Goal: Transaction & Acquisition: Purchase product/service

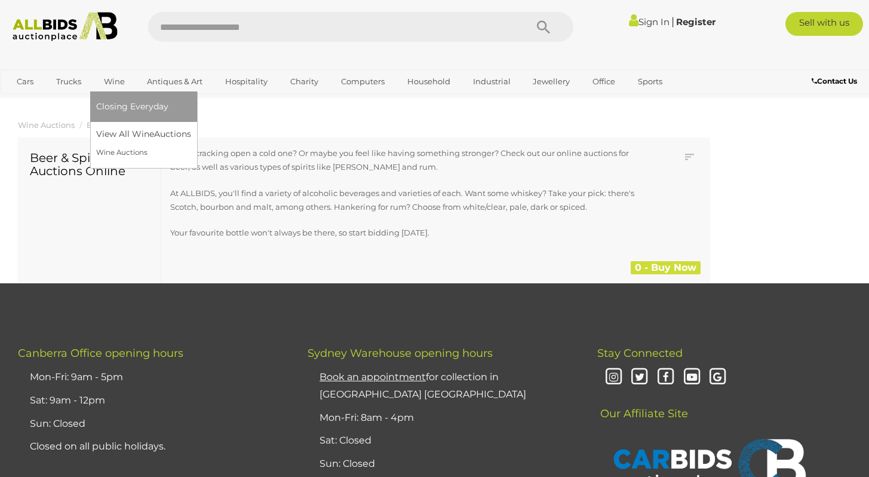
click at [113, 79] on link "Wine" at bounding box center [114, 82] width 36 height 20
click at [134, 138] on link "View All Wine Auctions" at bounding box center [146, 134] width 100 height 19
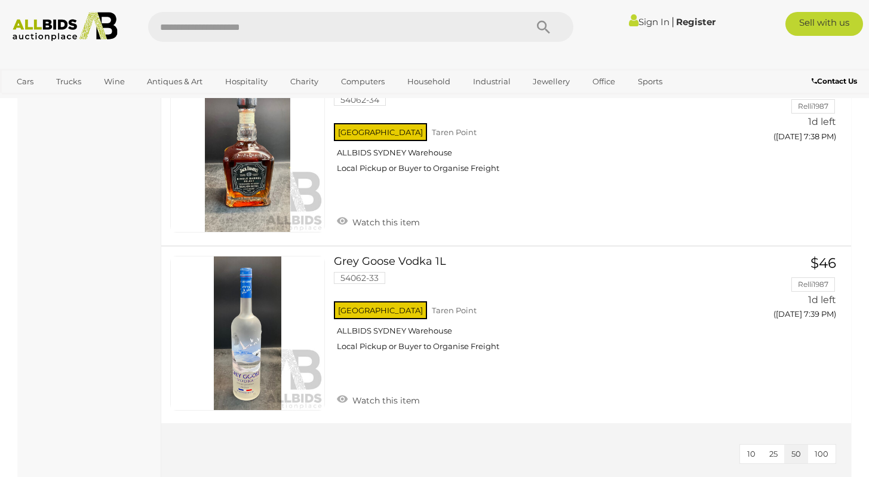
scroll to position [2706, 0]
